Goal: Use online tool/utility: Utilize a website feature to perform a specific function

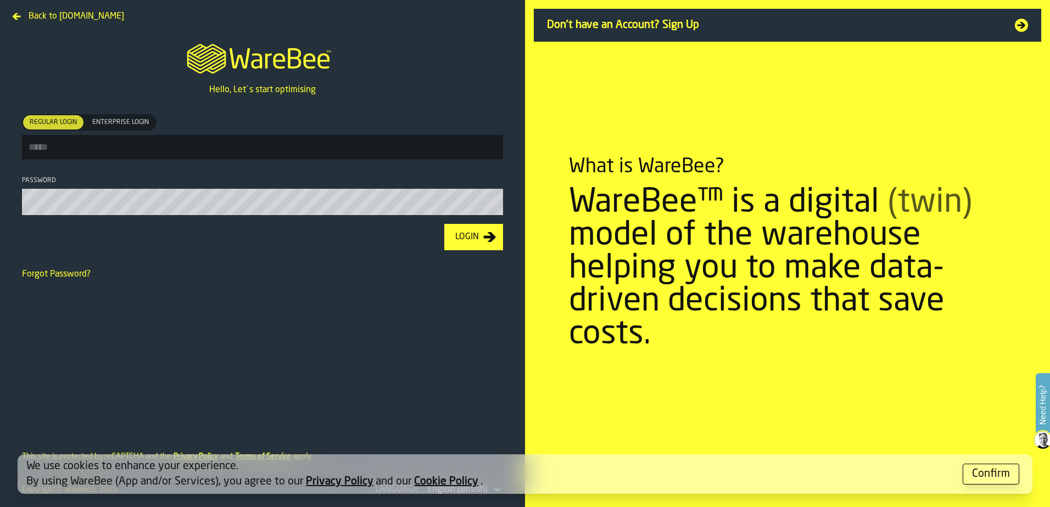
type input "**********"
click at [482, 243] on div "Login" at bounding box center [467, 237] width 32 height 13
click at [996, 468] on div "Confirm" at bounding box center [991, 474] width 38 height 15
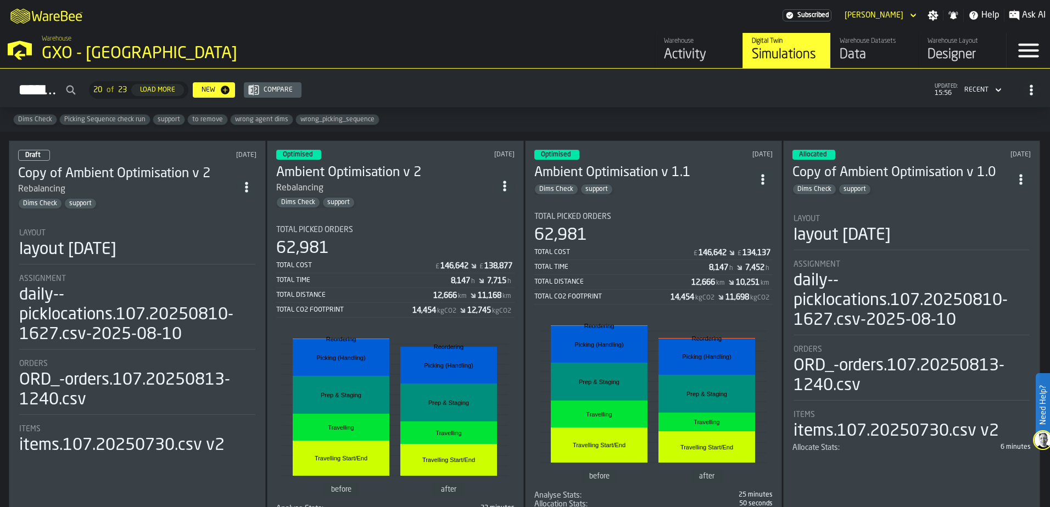
click at [445, 202] on div "Dims Check support" at bounding box center [385, 202] width 219 height 11
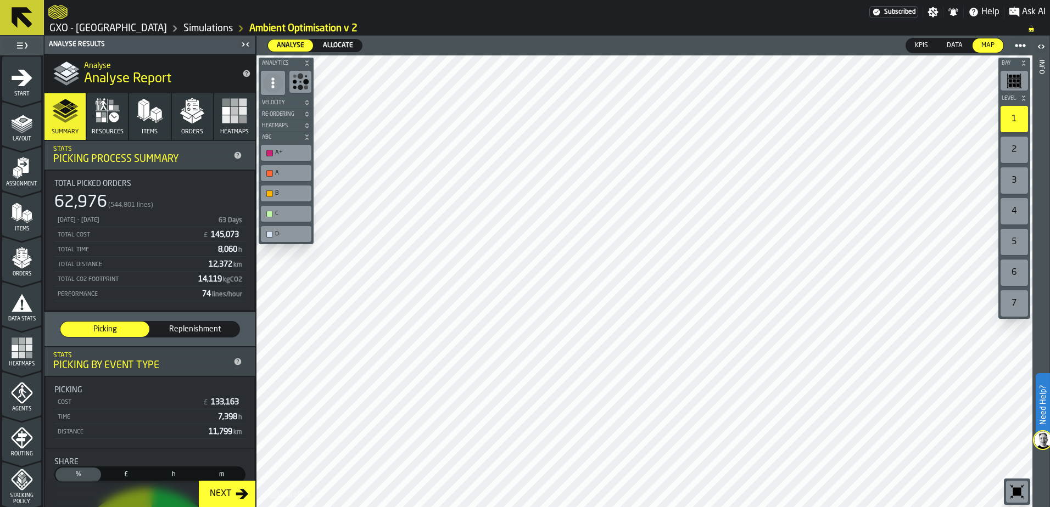
click at [221, 490] on div "Next" at bounding box center [220, 494] width 30 height 13
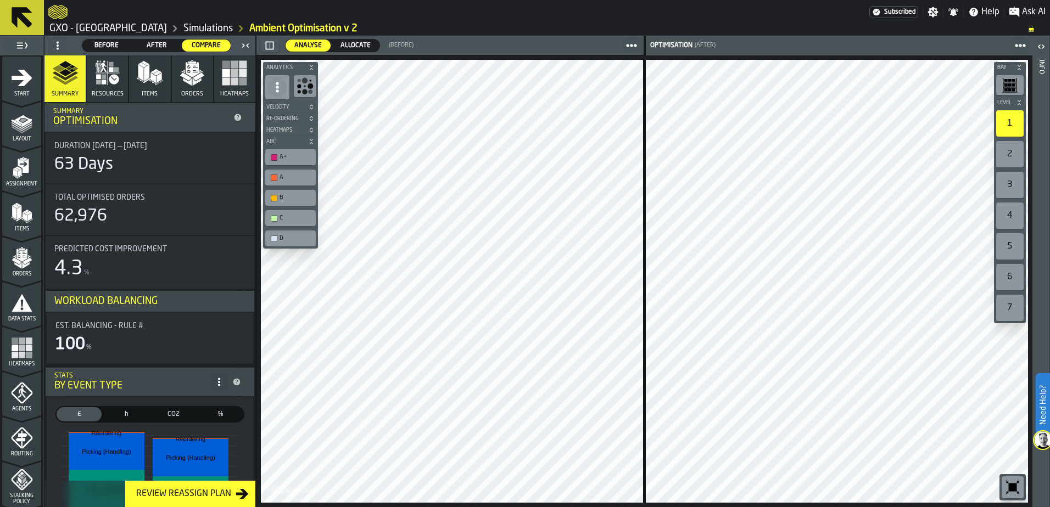
click at [194, 26] on link "Simulations" at bounding box center [207, 29] width 49 height 12
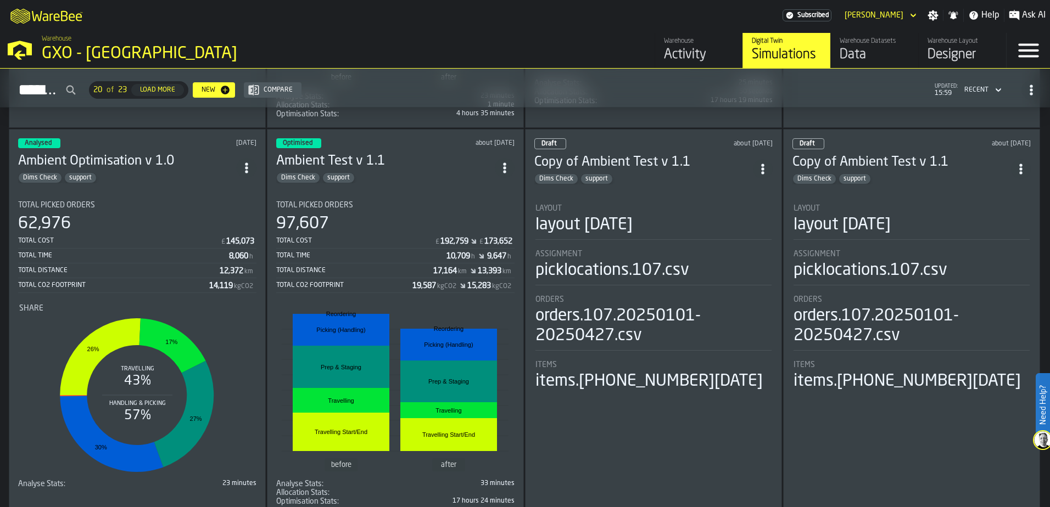
scroll to position [439, 0]
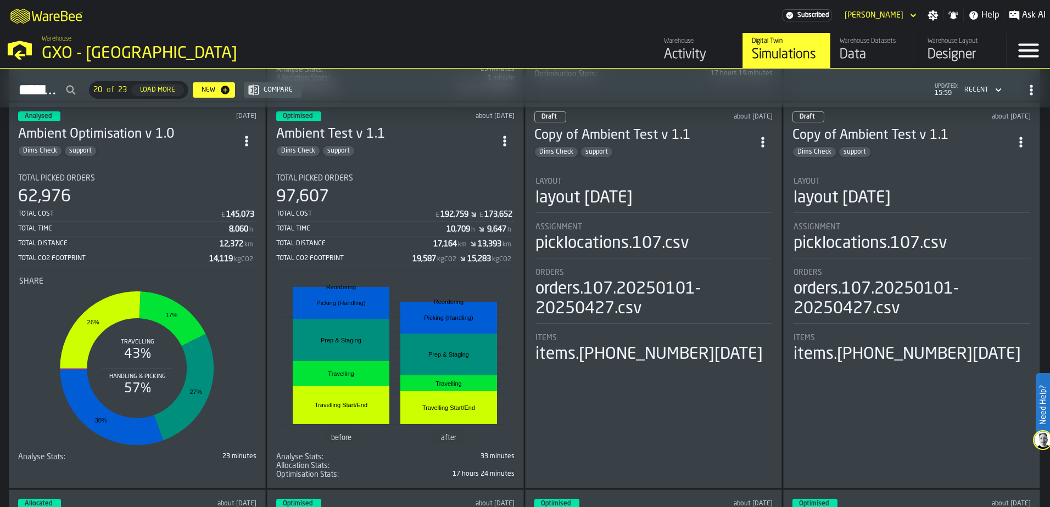
click at [395, 254] on div "Total Cost £ 192,759 £ 173,652 Total Time 10,709 h 9,647 h Total Distance 17,16…" at bounding box center [395, 236] width 238 height 59
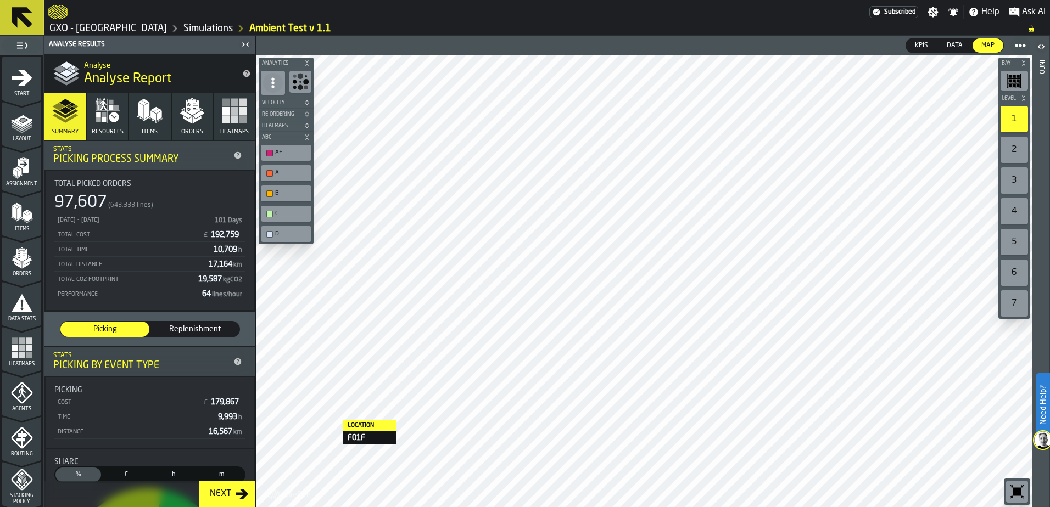
click at [226, 493] on div "Next" at bounding box center [220, 494] width 30 height 13
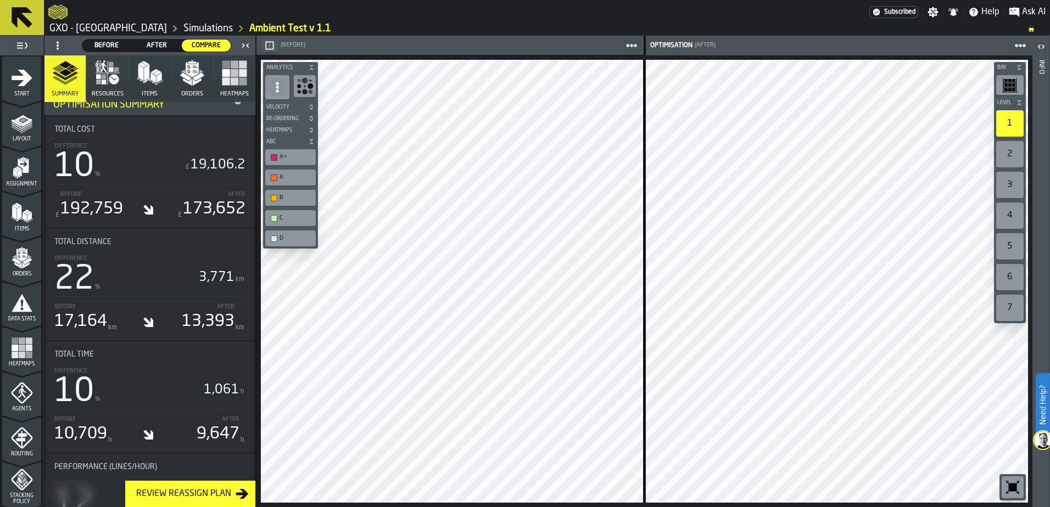
scroll to position [494, 0]
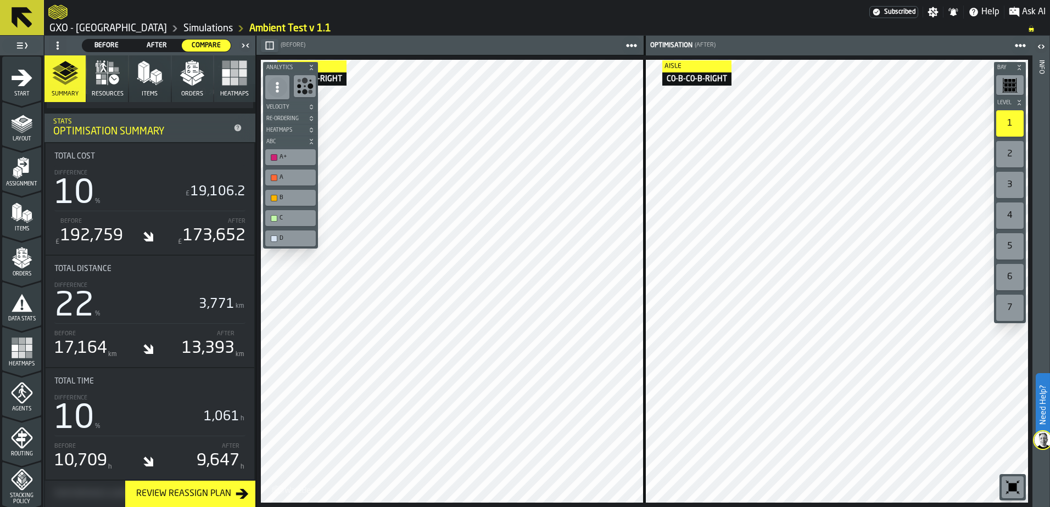
click at [209, 29] on link "Simulations" at bounding box center [207, 29] width 49 height 12
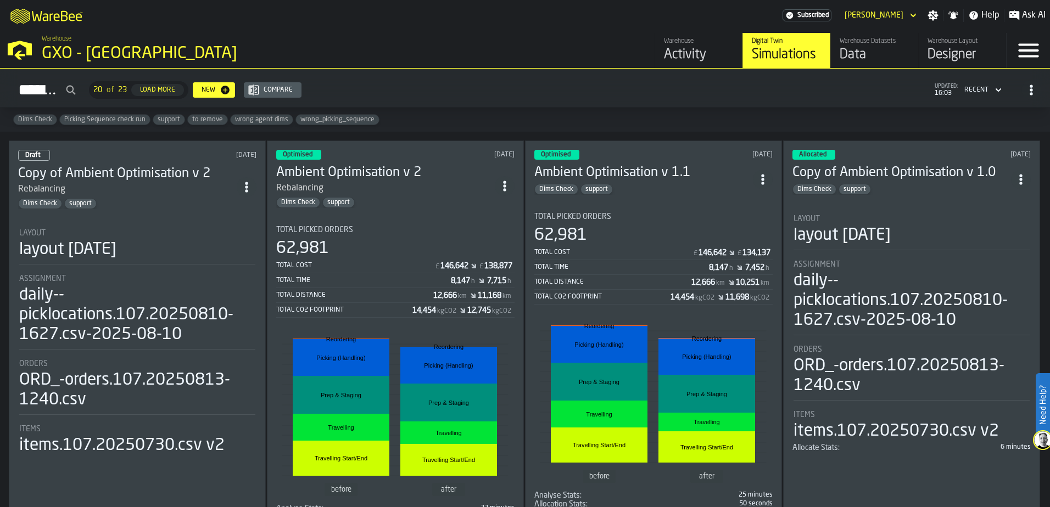
click at [402, 240] on div "62,981" at bounding box center [395, 249] width 238 height 20
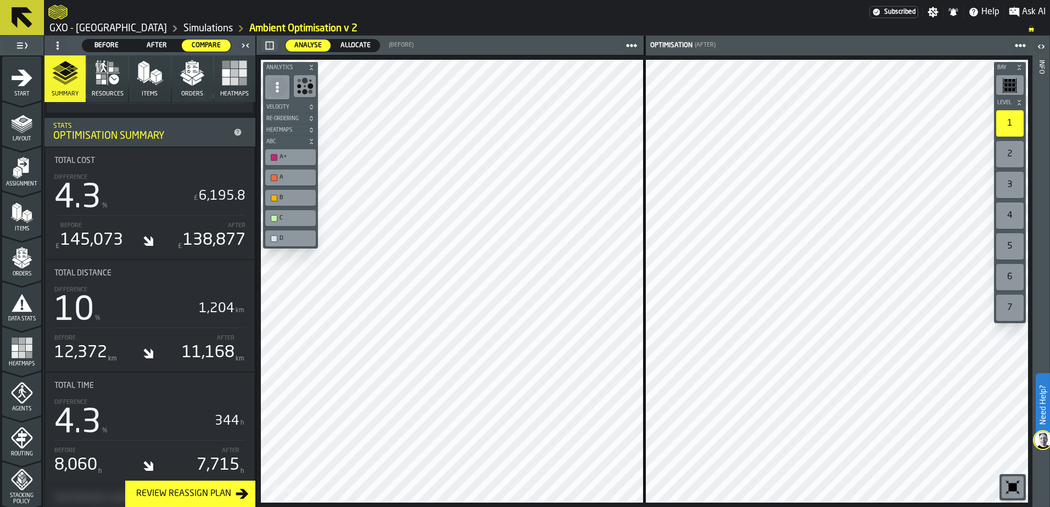
scroll to position [549, 0]
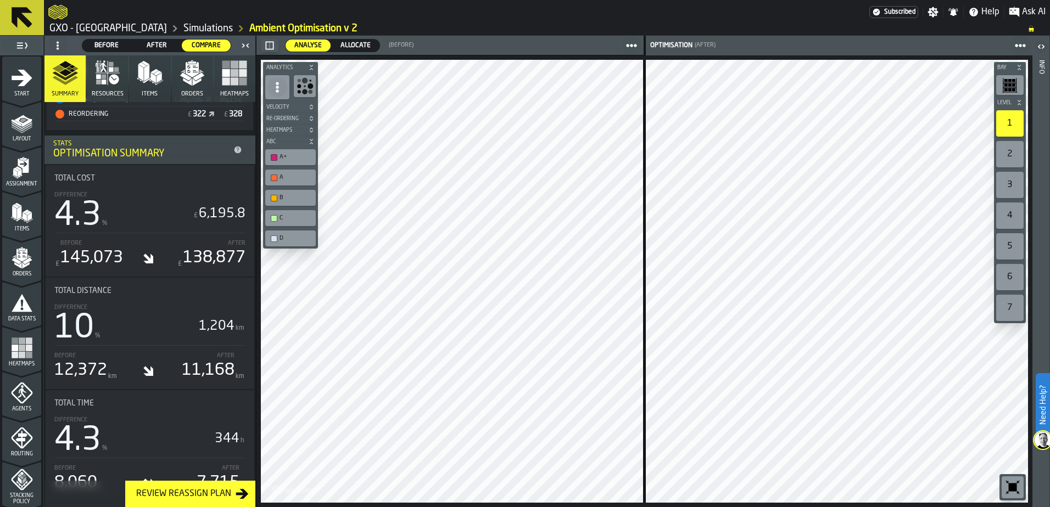
drag, startPoint x: 348, startPoint y: 30, endPoint x: 382, endPoint y: 23, distance: 34.7
click at [382, 23] on ol "GXO - [GEOGRAPHIC_DATA] Simulations Ambient Optimisation v 2" at bounding box center [532, 28] width 969 height 13
click at [208, 27] on link "Simulations" at bounding box center [207, 29] width 49 height 12
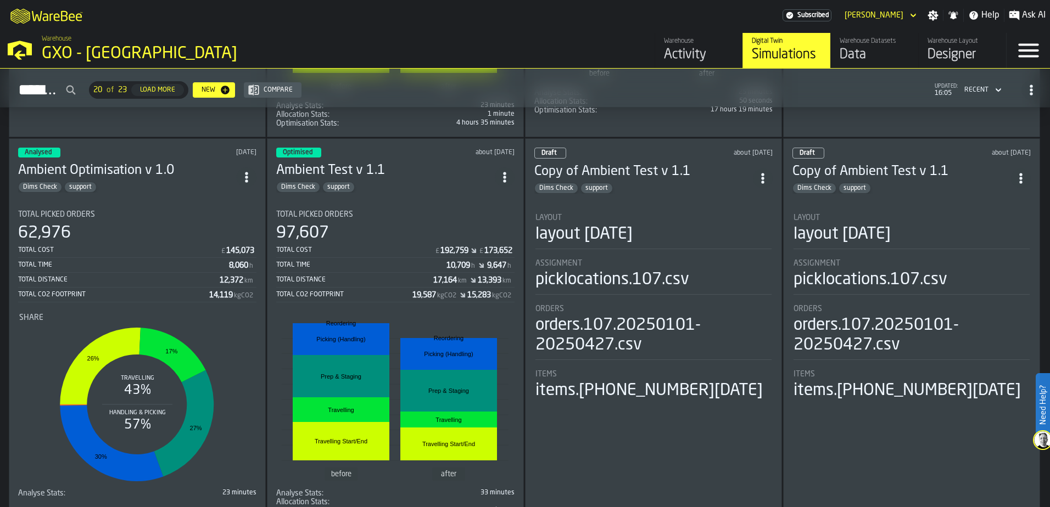
scroll to position [384, 0]
